Goal: Task Accomplishment & Management: Complete application form

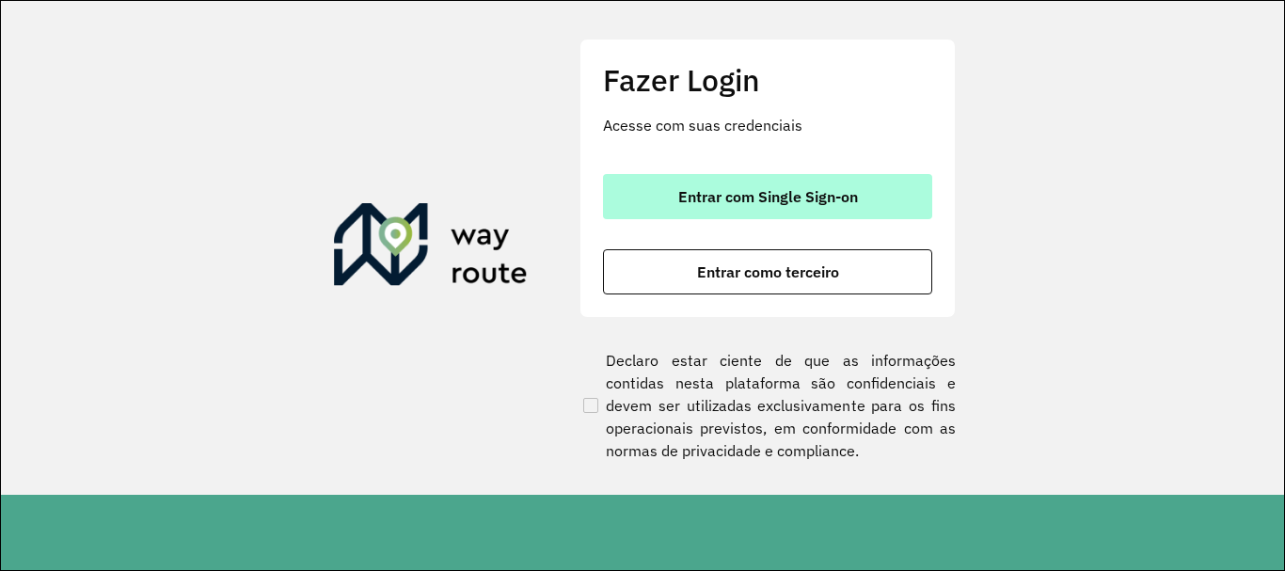
click at [869, 185] on button "Entrar com Single Sign-on" at bounding box center [767, 196] width 329 height 45
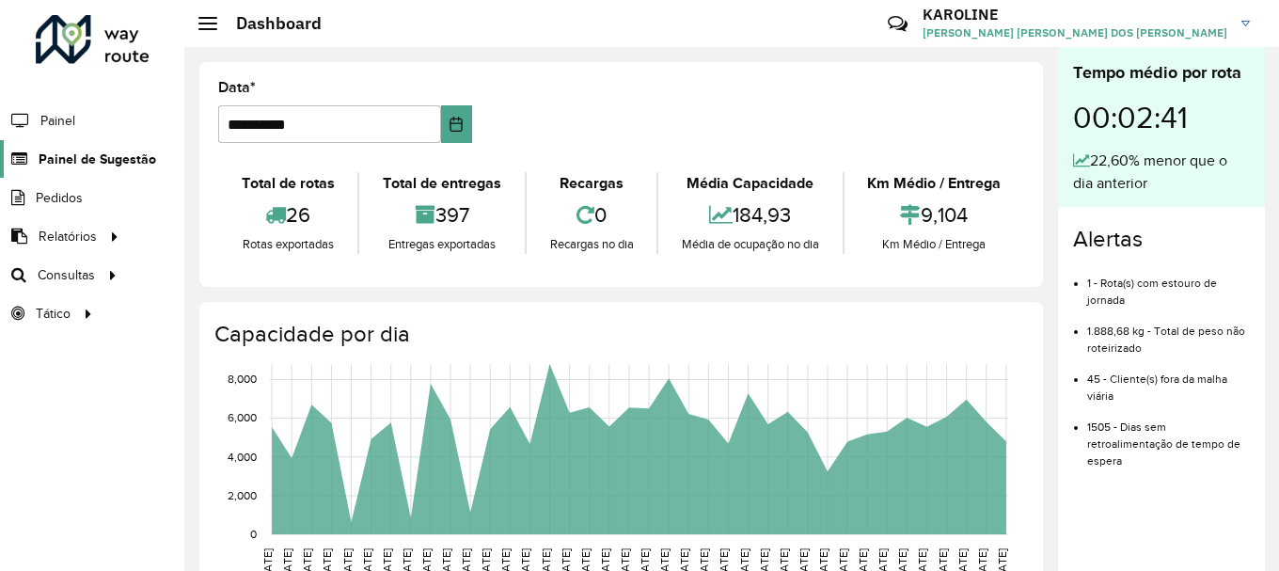
click at [108, 156] on span "Painel de Sugestão" at bounding box center [98, 160] width 118 height 20
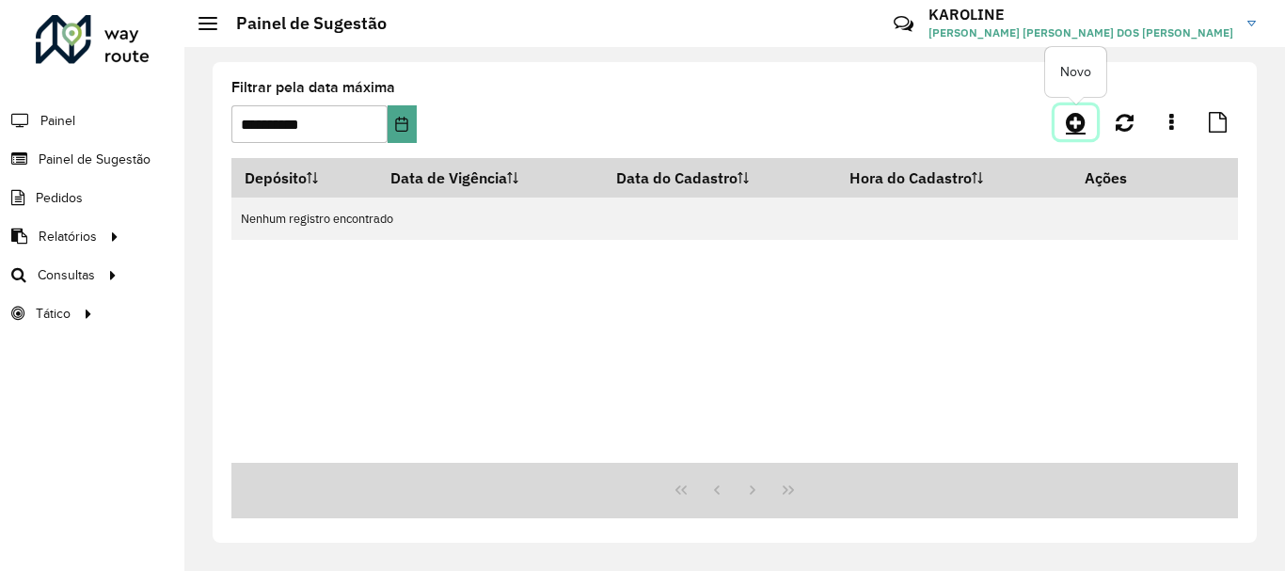
click at [1071, 120] on icon at bounding box center [1076, 122] width 20 height 23
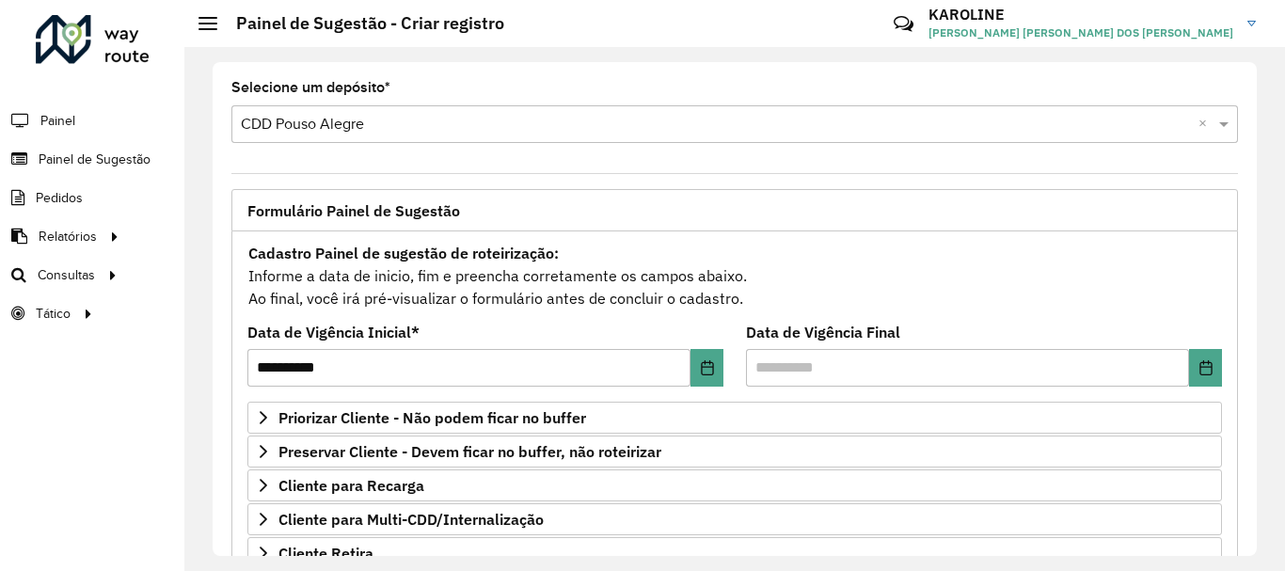
drag, startPoint x: 1250, startPoint y: 215, endPoint x: 1248, endPoint y: 268, distance: 52.7
click at [1248, 268] on div "**********" at bounding box center [735, 309] width 1044 height 494
drag, startPoint x: 1256, startPoint y: 314, endPoint x: 1258, endPoint y: 349, distance: 34.8
click at [1258, 349] on div "**********" at bounding box center [734, 309] width 1100 height 524
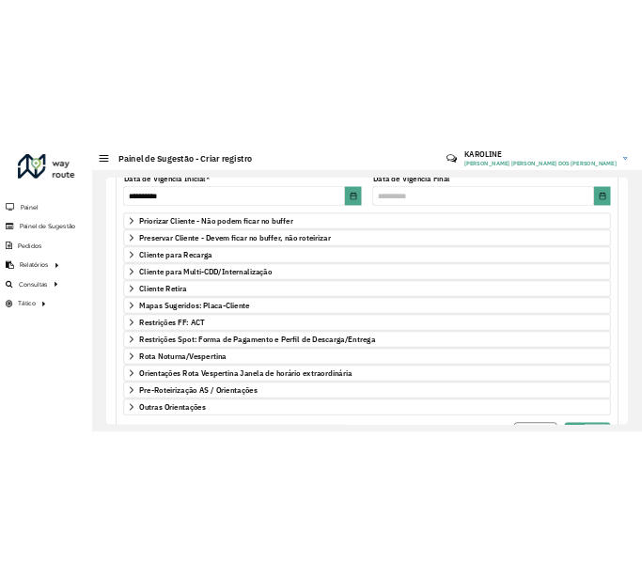
scroll to position [270, 0]
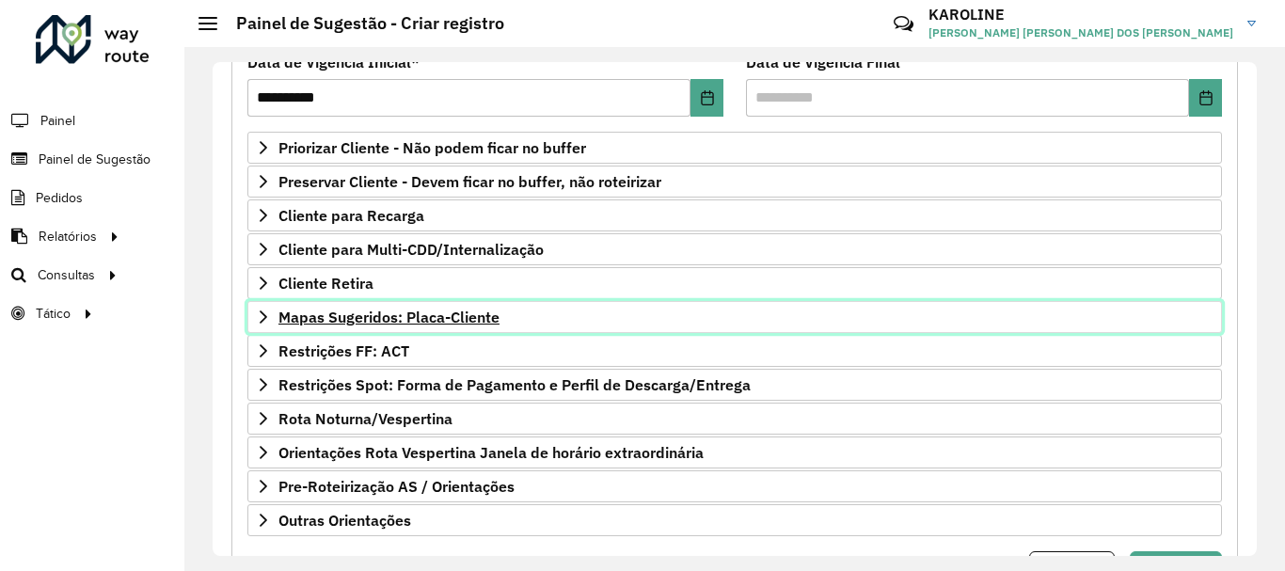
click at [266, 307] on link "Mapas Sugeridos: Placa-Cliente" at bounding box center [734, 317] width 974 height 32
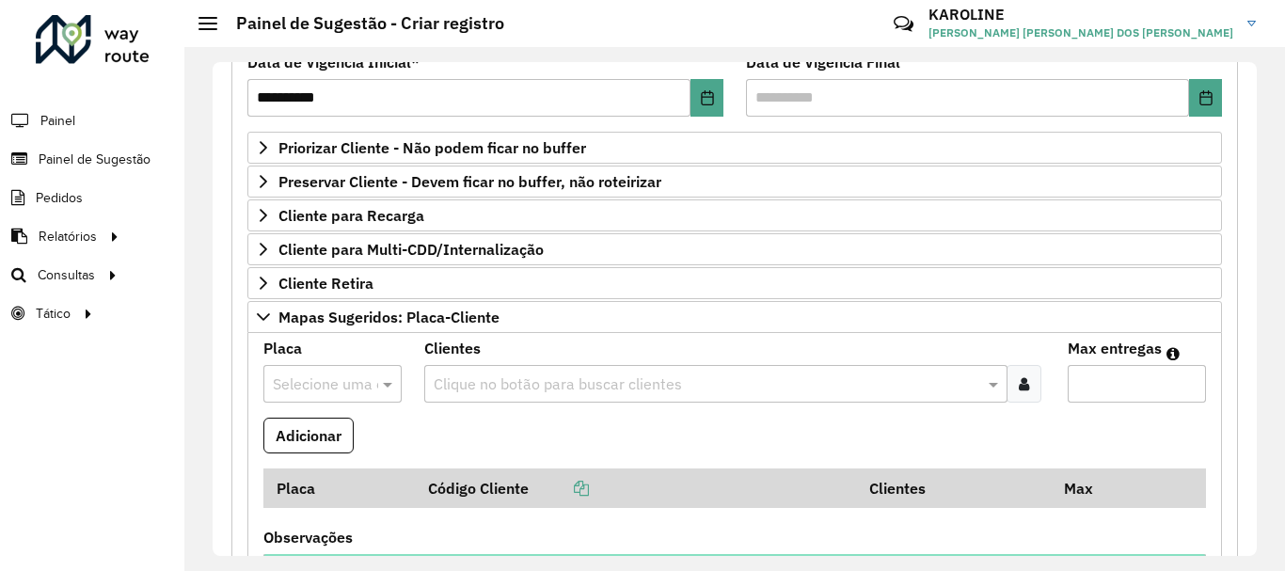
click at [339, 376] on input "text" at bounding box center [314, 384] width 82 height 23
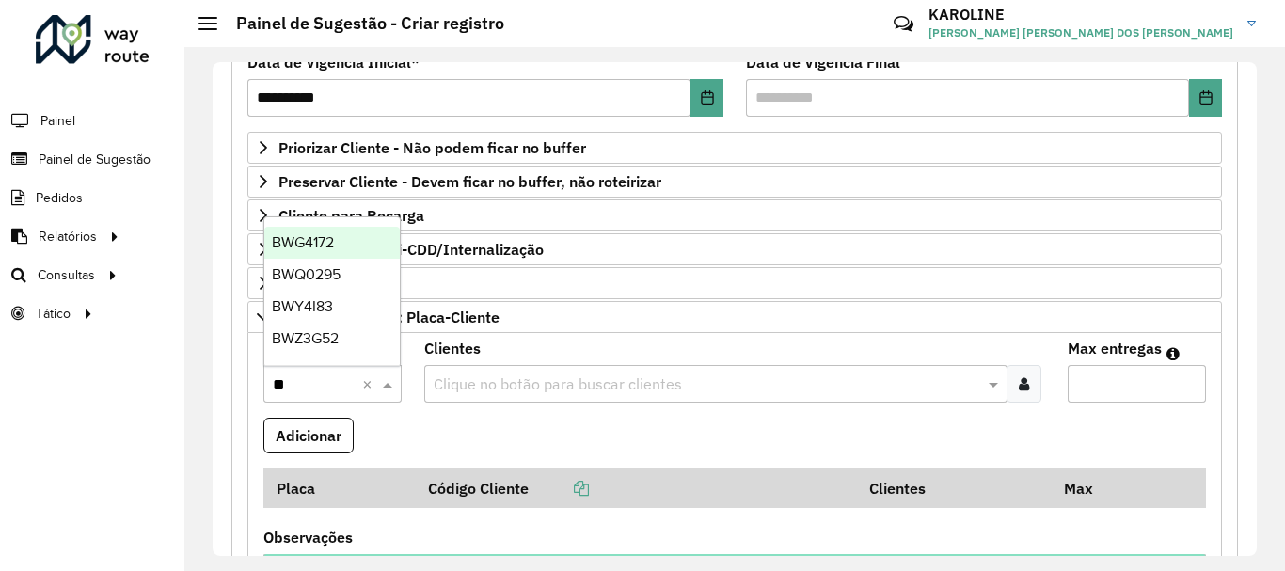
type input "***"
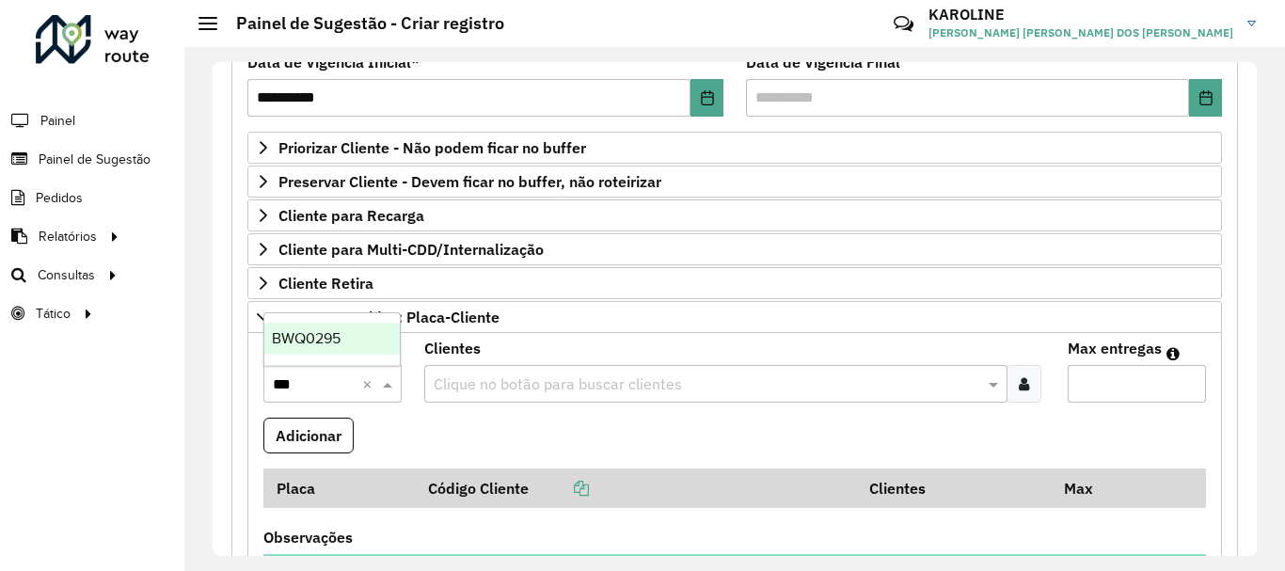
click at [325, 343] on span "BWQ0295" at bounding box center [306, 338] width 69 height 16
click at [1019, 381] on icon at bounding box center [1024, 383] width 10 height 15
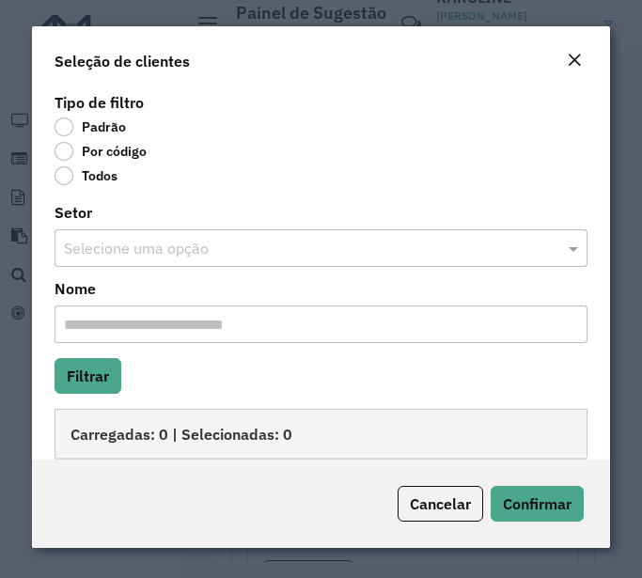
click at [89, 145] on label "Por código" at bounding box center [101, 151] width 92 height 19
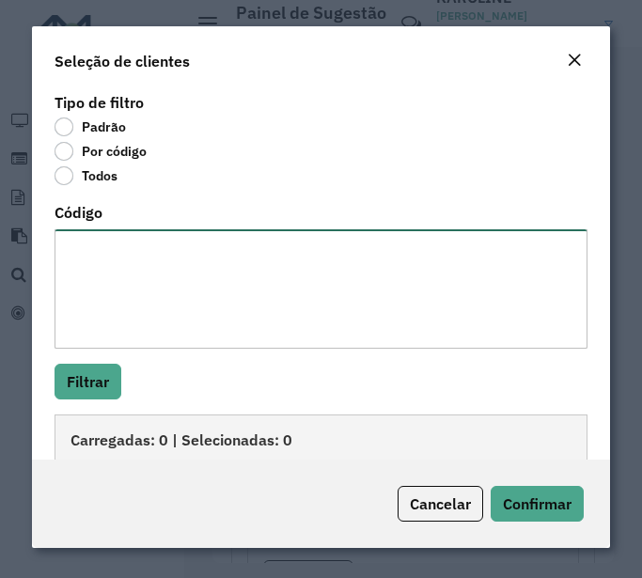
click at [134, 311] on textarea "Código" at bounding box center [321, 288] width 533 height 119
type textarea "**** ****"
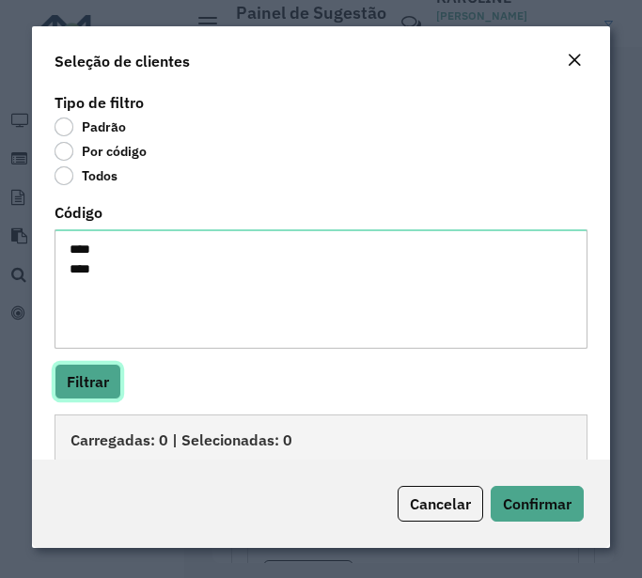
click at [96, 377] on button "Filtrar" at bounding box center [88, 382] width 67 height 36
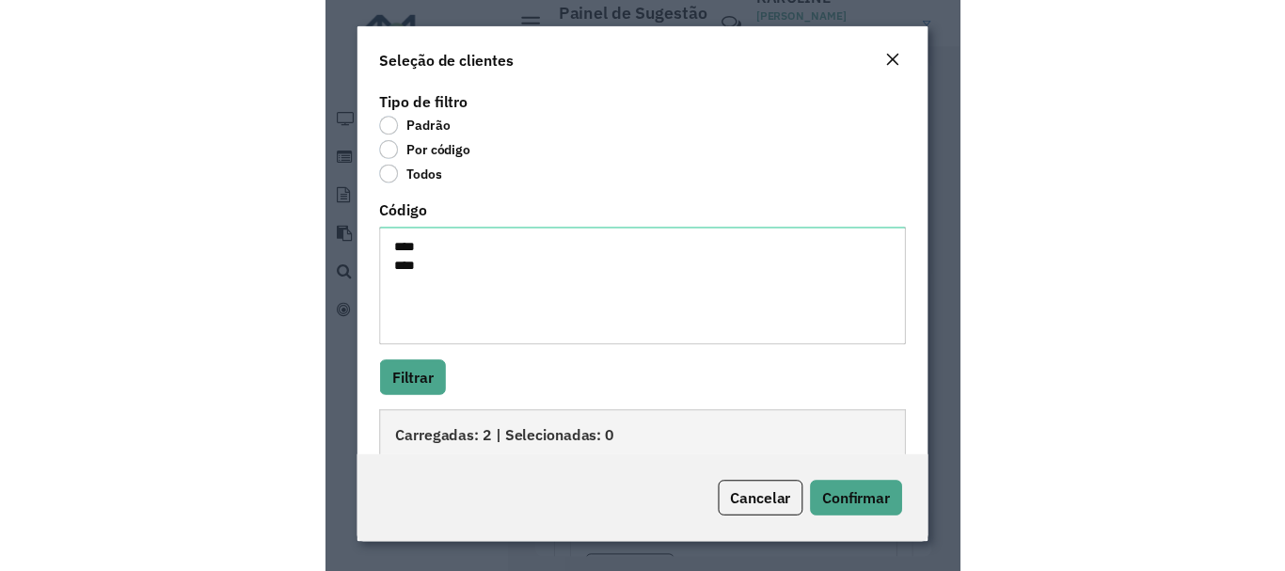
scroll to position [219, 0]
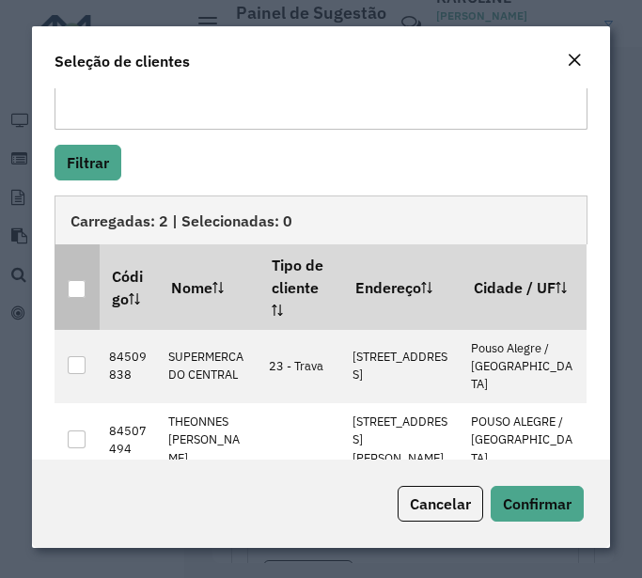
click at [85, 280] on div at bounding box center [77, 289] width 18 height 18
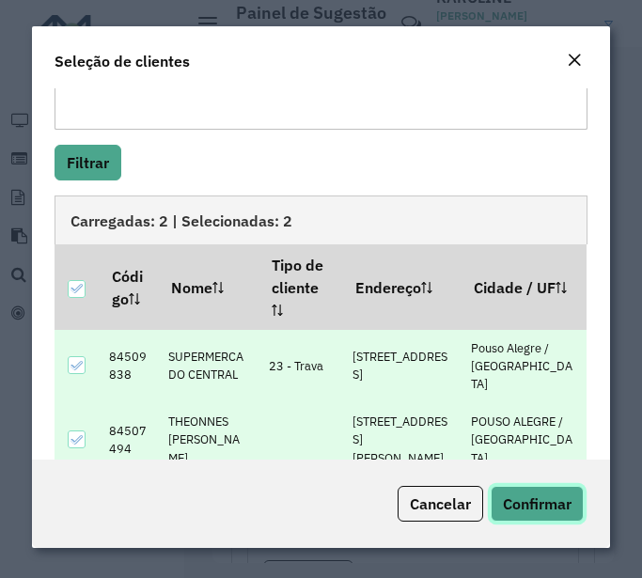
click at [532, 520] on button "Confirmar" at bounding box center [537, 504] width 93 height 36
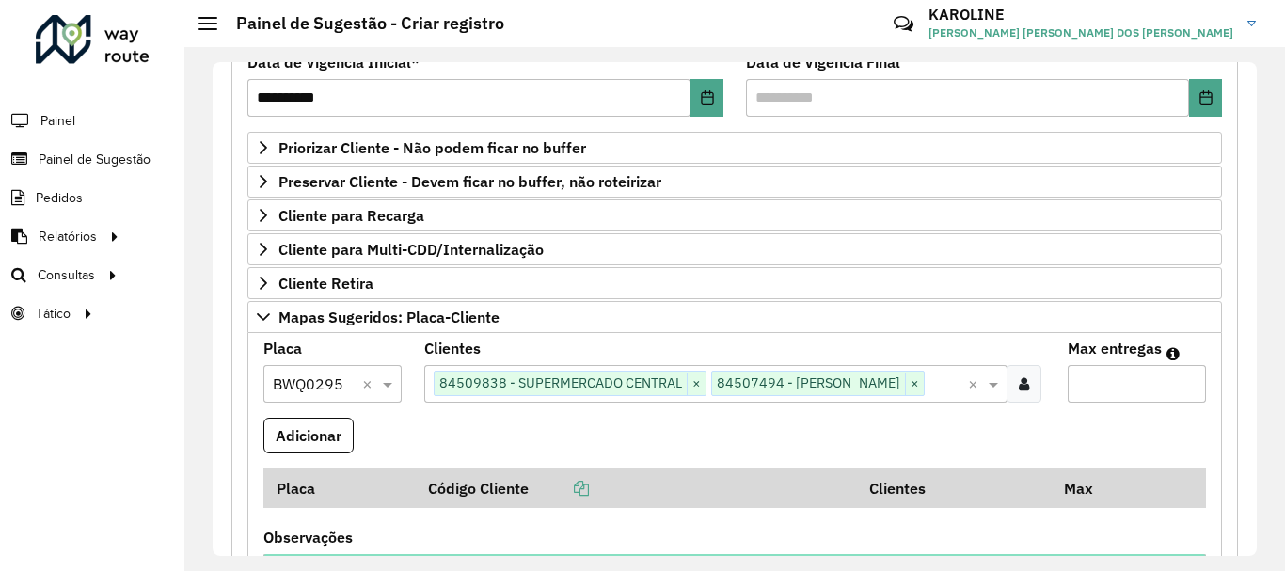
click at [1109, 388] on input "Max entregas" at bounding box center [1136, 384] width 138 height 38
type input "*"
click at [315, 418] on formly-field "Placa Selecione uma opção × BWQ0295 ×" at bounding box center [332, 379] width 161 height 76
click at [331, 453] on button "Adicionar" at bounding box center [308, 436] width 90 height 36
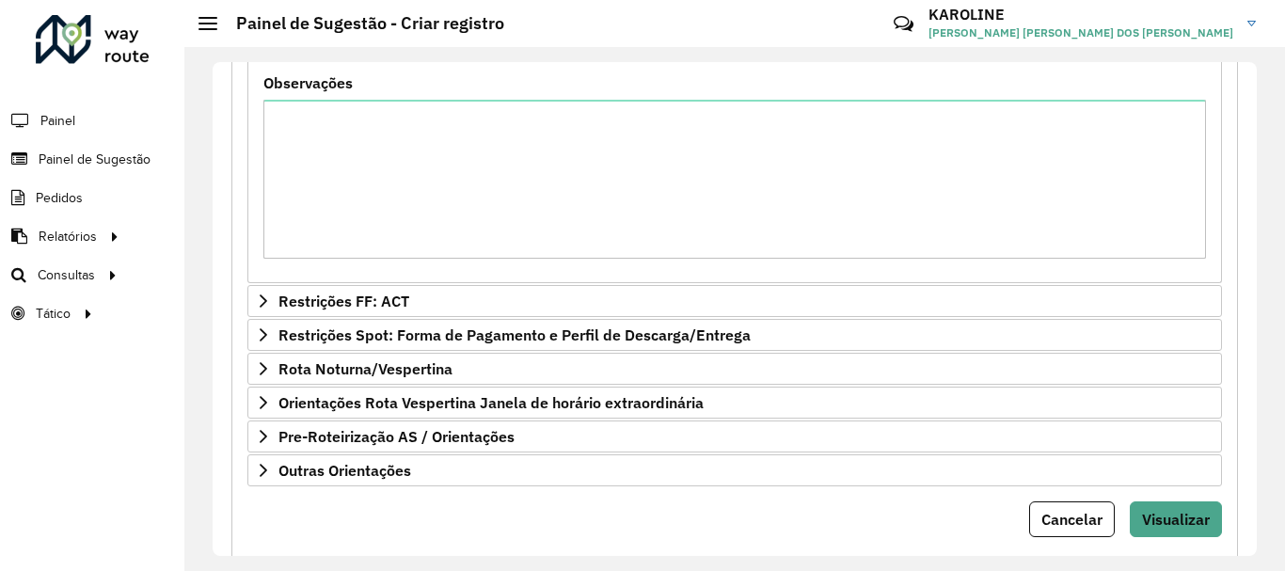
scroll to position [828, 0]
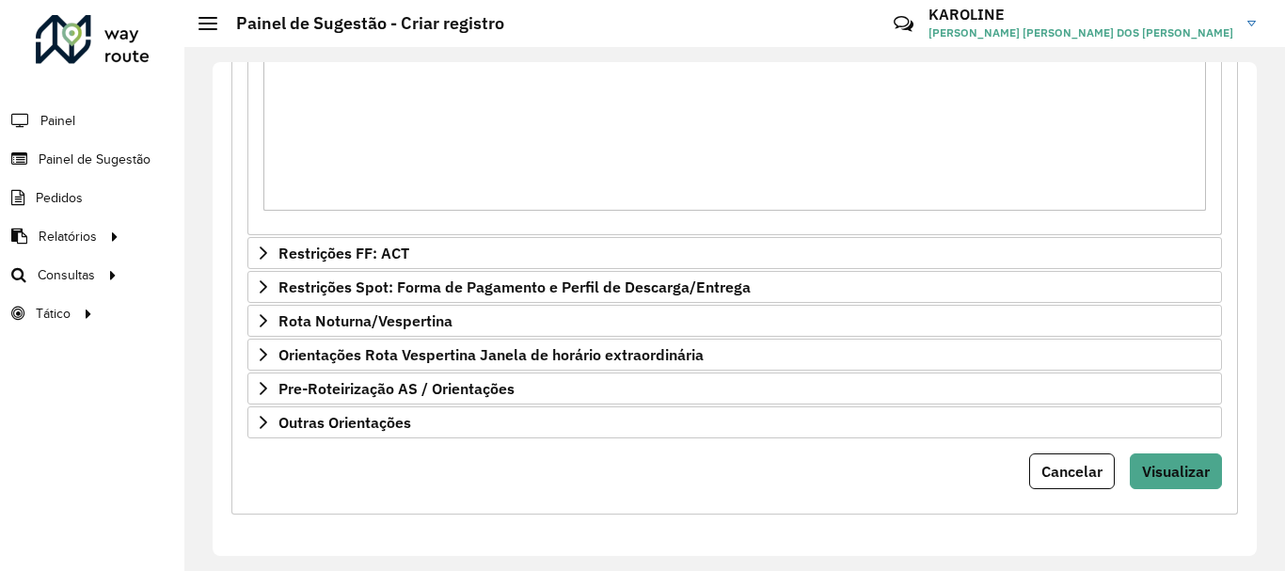
drag, startPoint x: 1249, startPoint y: 408, endPoint x: 1254, endPoint y: 419, distance: 12.2
click at [1254, 419] on div "**********" at bounding box center [735, 309] width 1044 height 494
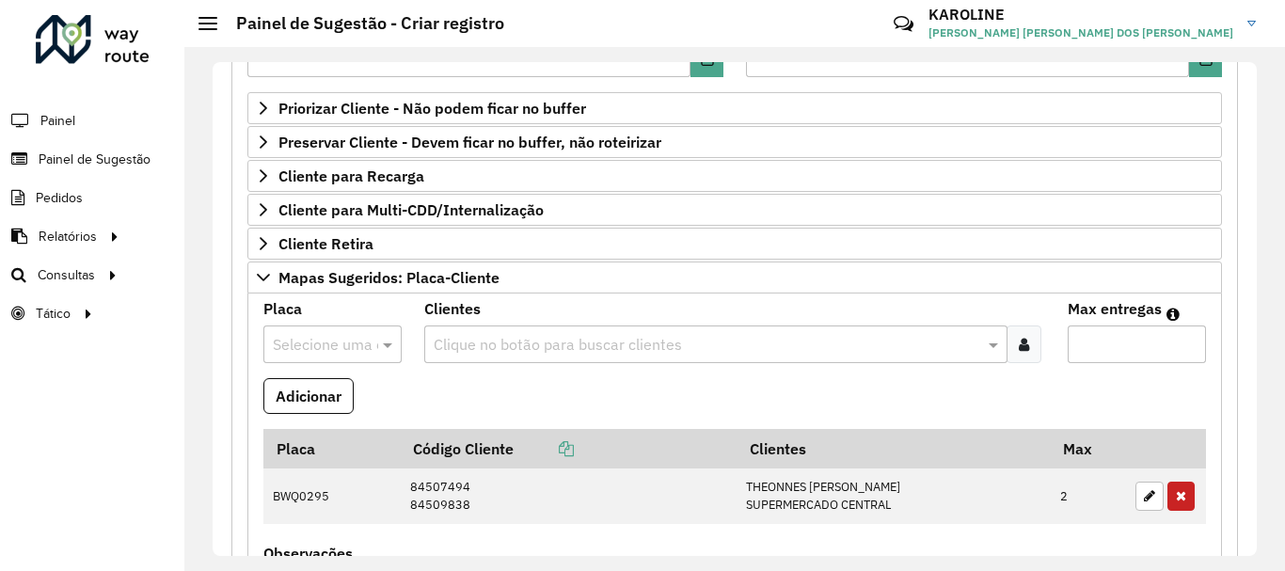
scroll to position [302, 0]
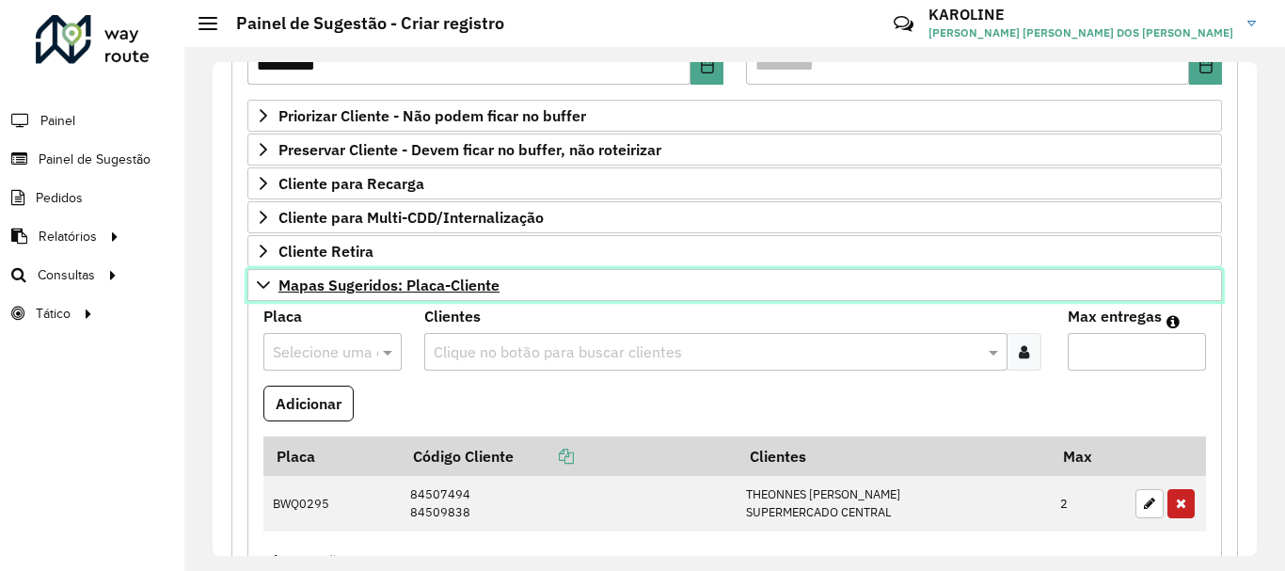
click at [265, 288] on icon at bounding box center [263, 284] width 15 height 15
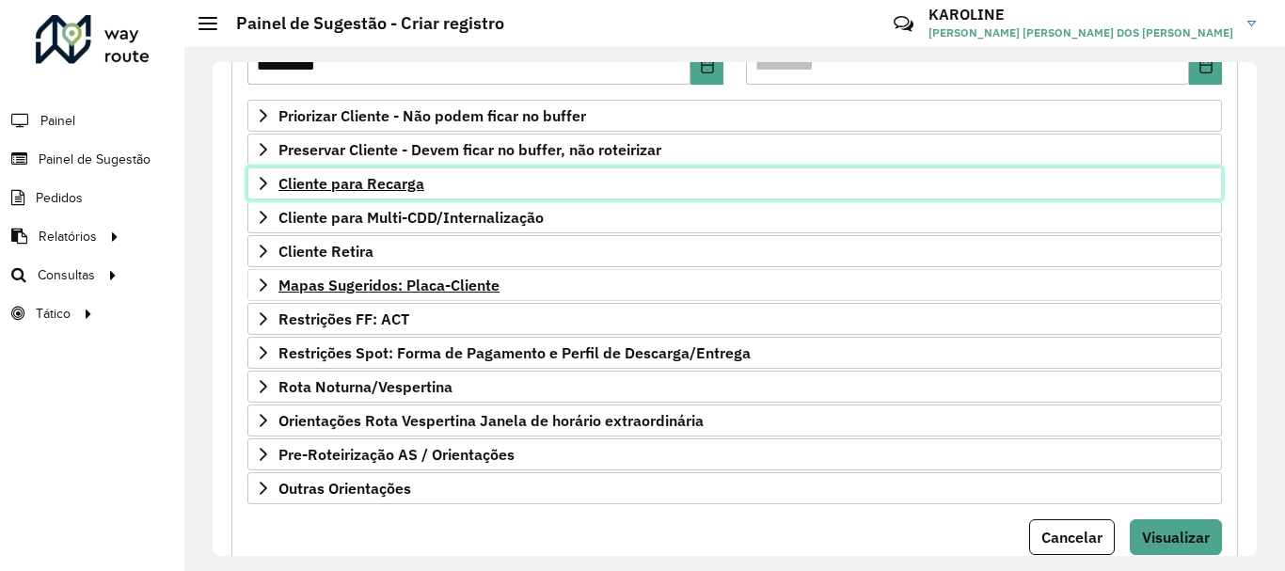
click at [259, 181] on icon at bounding box center [263, 183] width 15 height 15
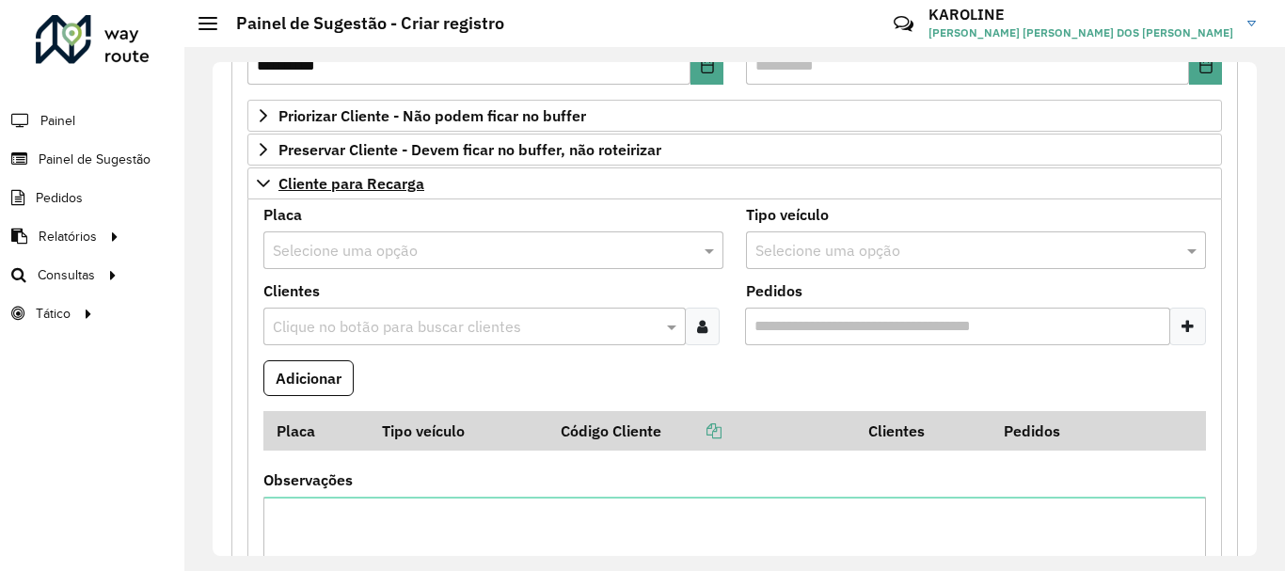
click at [308, 240] on input "text" at bounding box center [474, 251] width 403 height 23
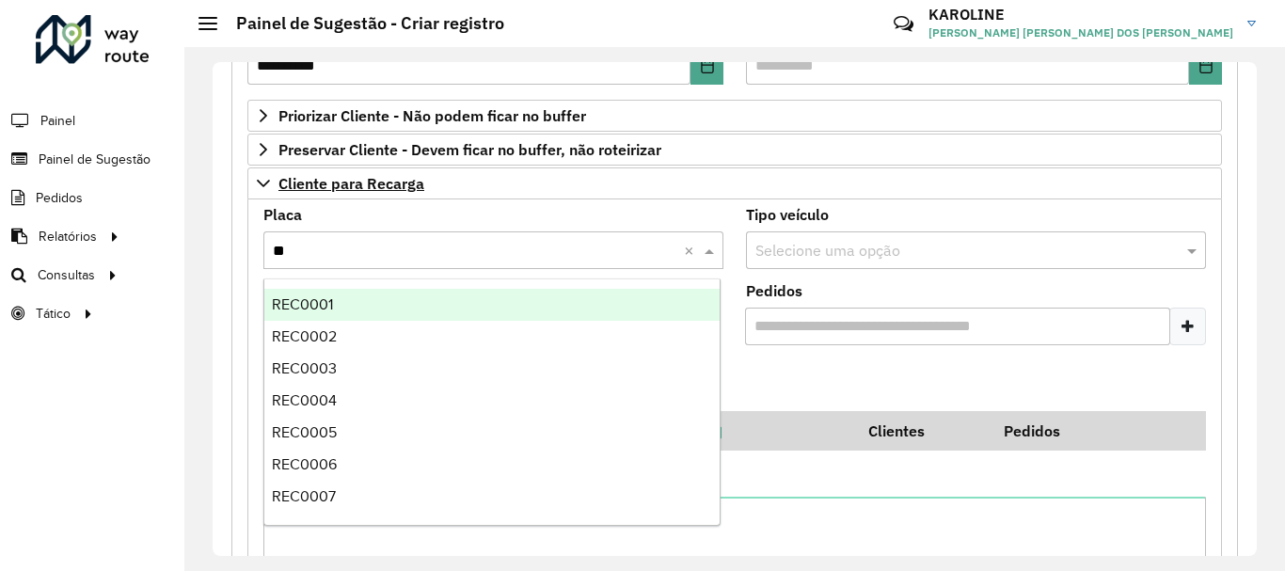
type input "***"
click at [314, 299] on span "REC0001" at bounding box center [302, 304] width 61 height 16
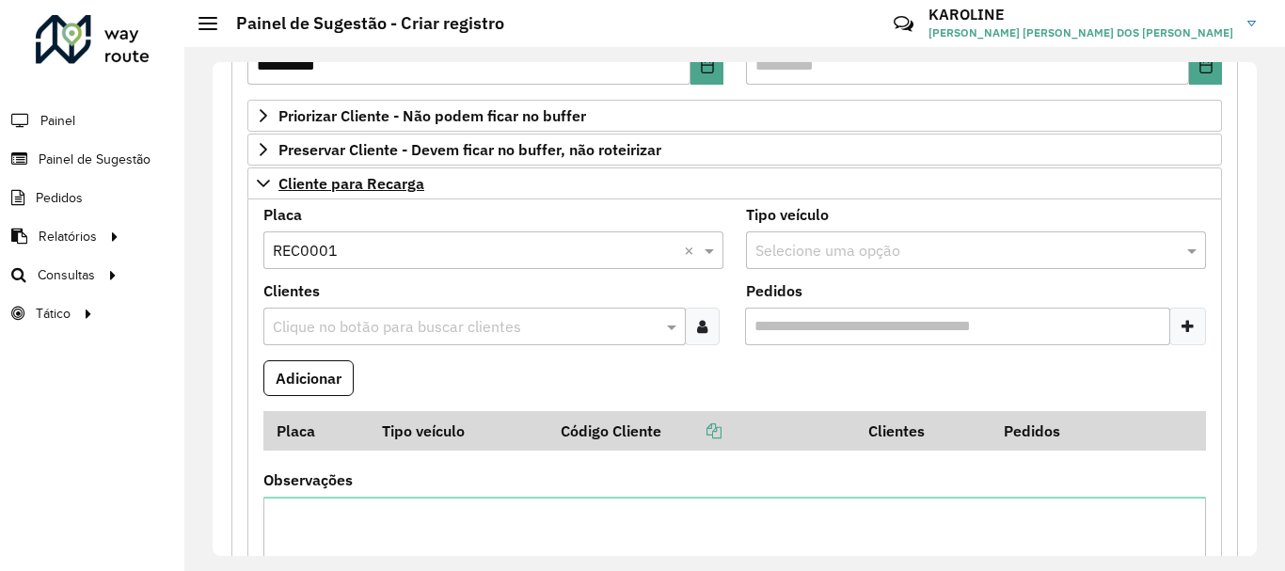
click at [361, 327] on input "text" at bounding box center [465, 327] width 394 height 23
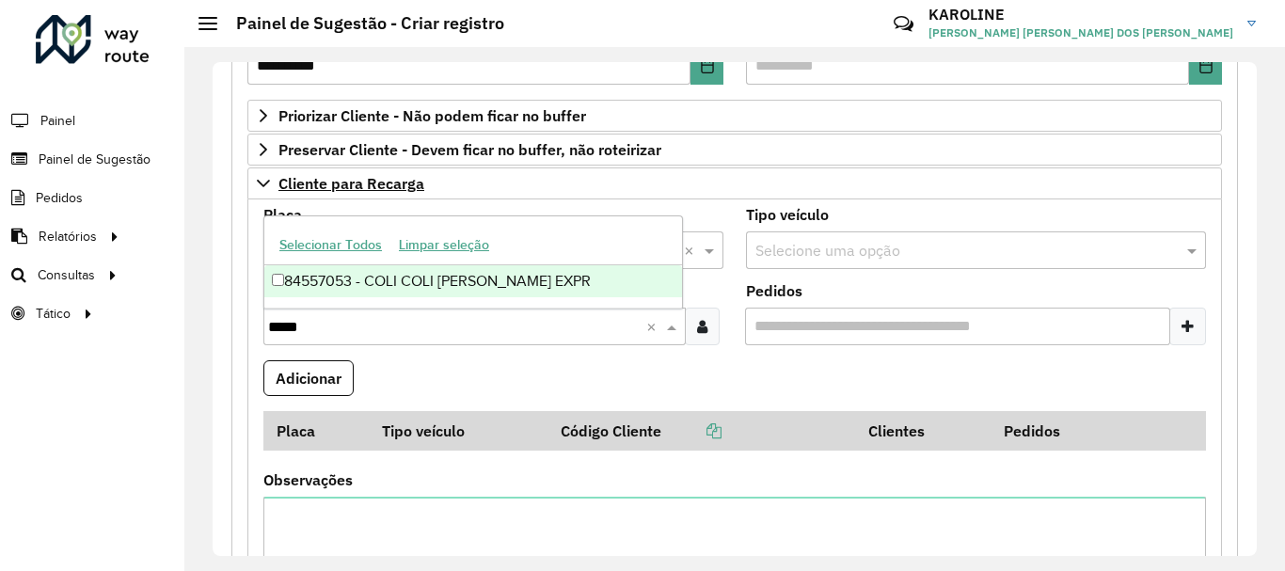
type input "*****"
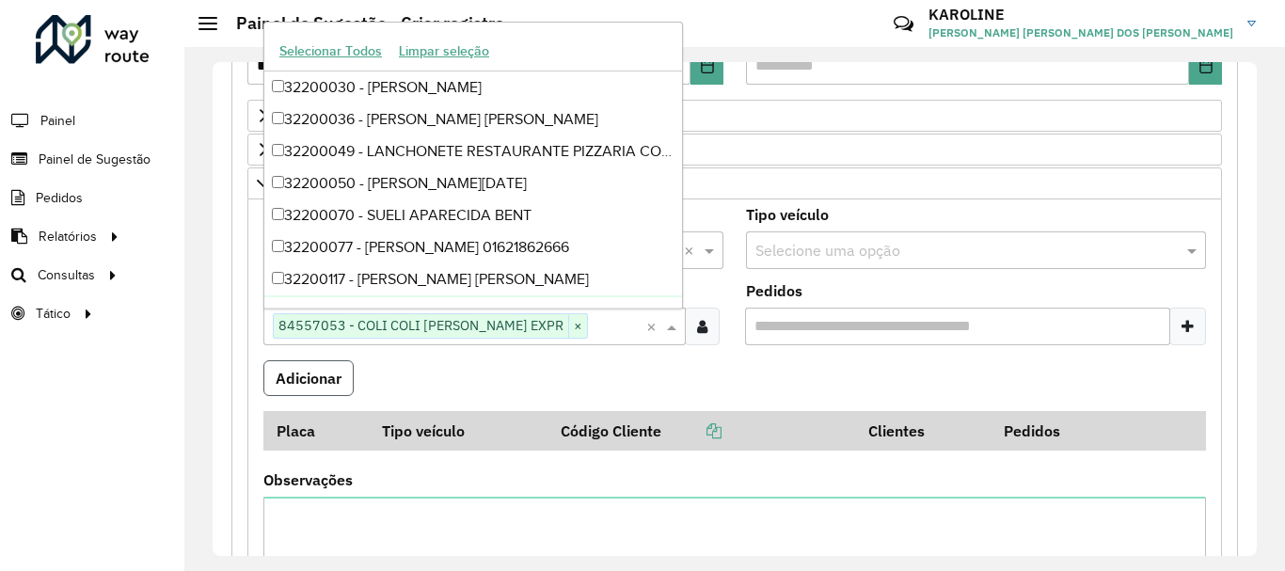
click at [316, 379] on button "Adicionar" at bounding box center [308, 378] width 90 height 36
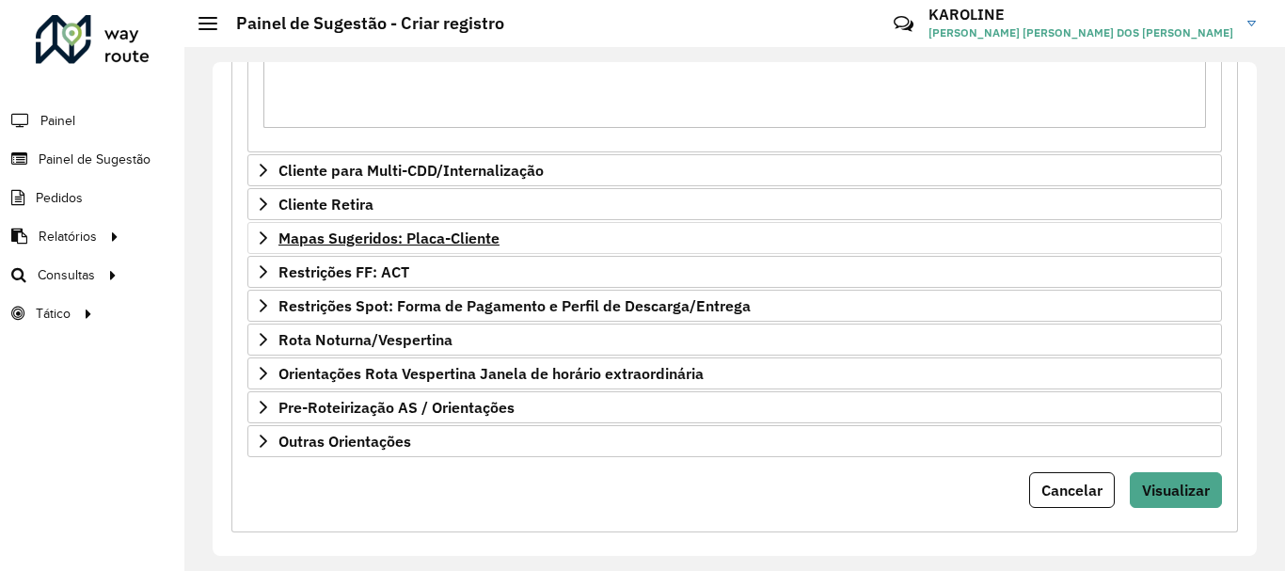
scroll to position [896, 0]
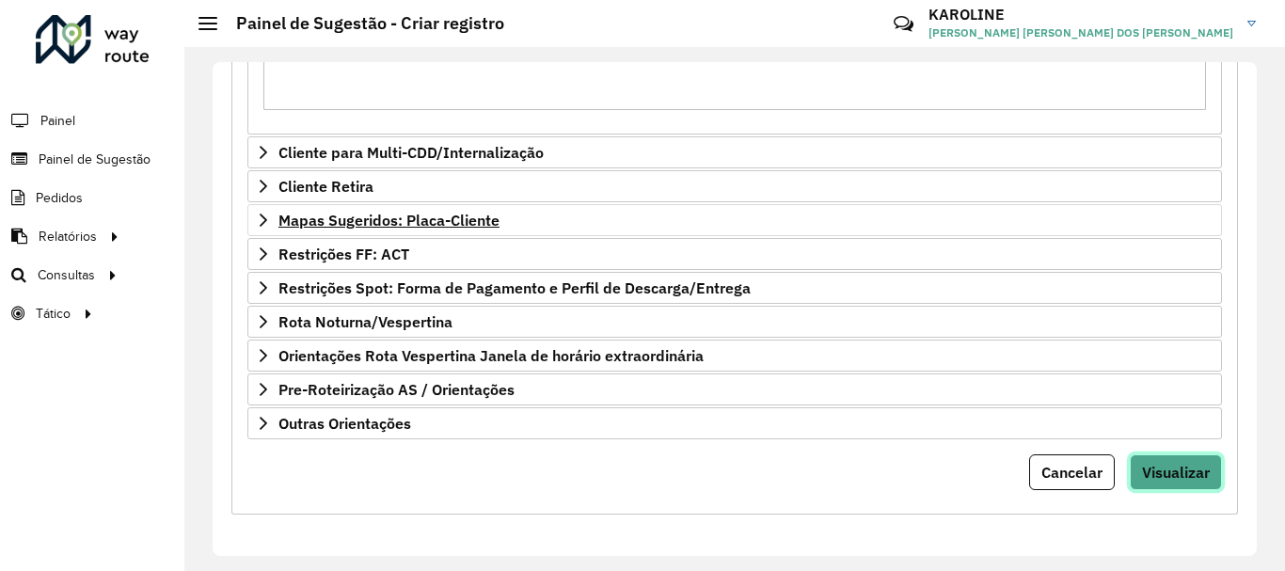
click at [1175, 478] on span "Visualizar" at bounding box center [1176, 472] width 68 height 19
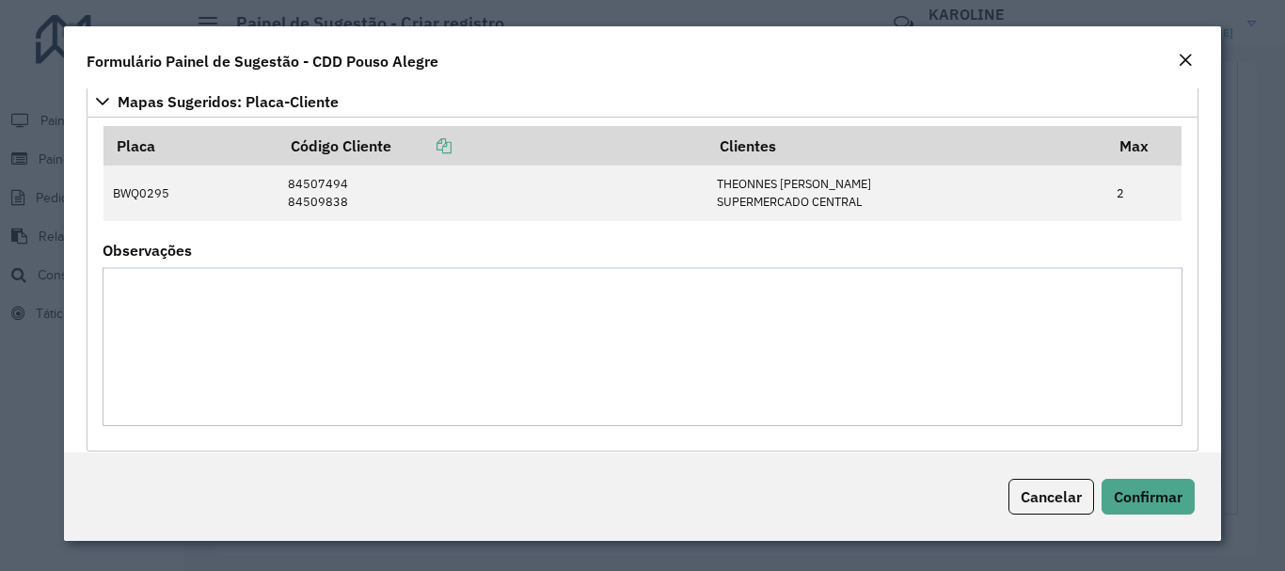
scroll to position [460, 0]
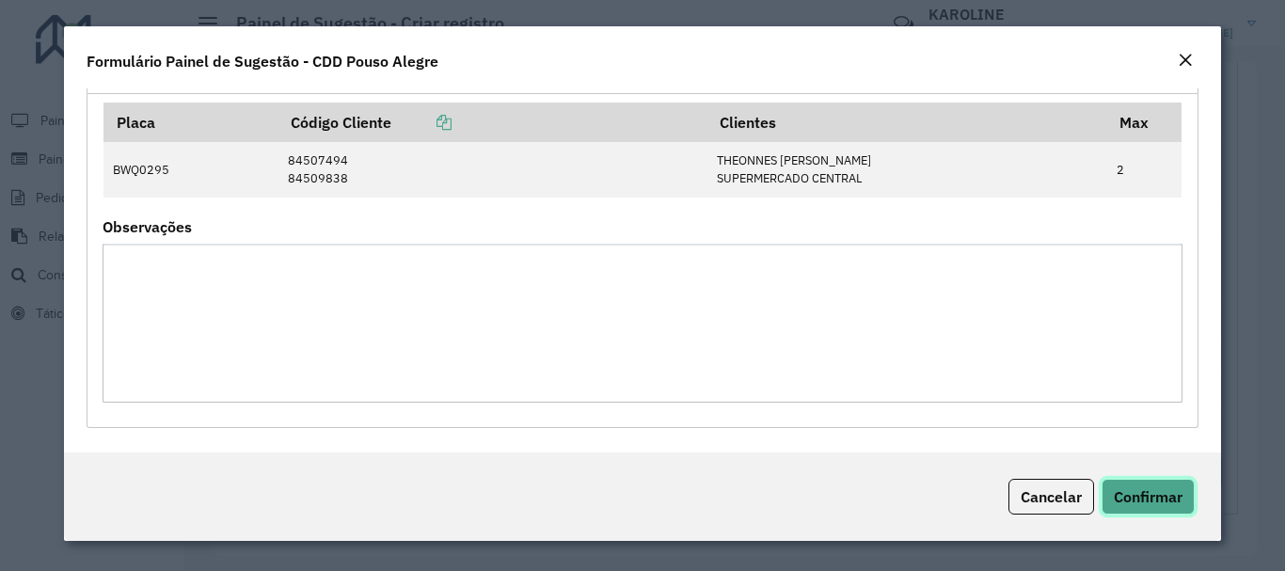
click at [1155, 512] on button "Confirmar" at bounding box center [1147, 497] width 93 height 36
